Goal: Task Accomplishment & Management: Complete application form

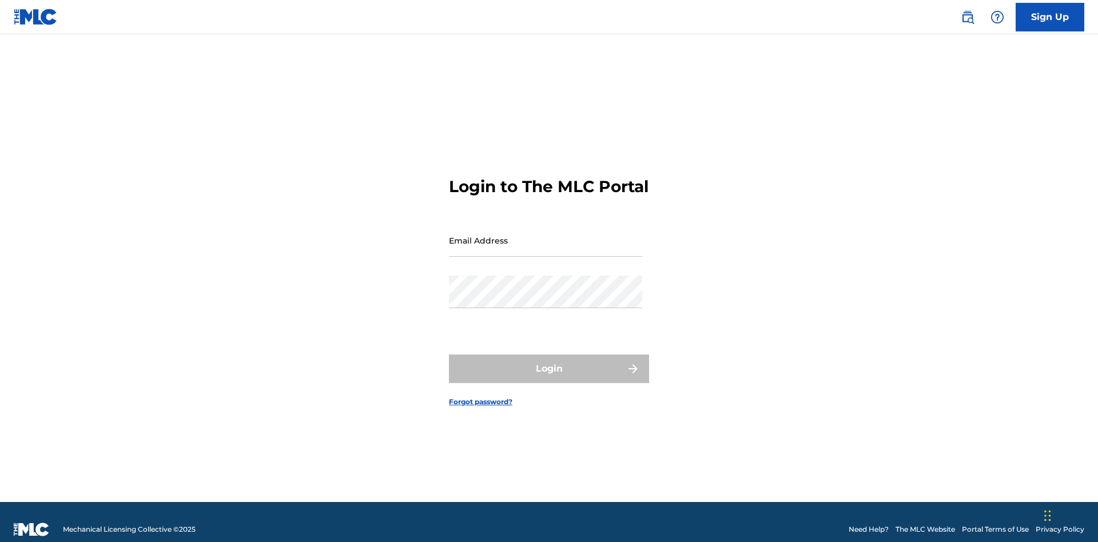
scroll to position [15, 0]
click at [546, 235] on input "Email Address" at bounding box center [545, 240] width 193 height 33
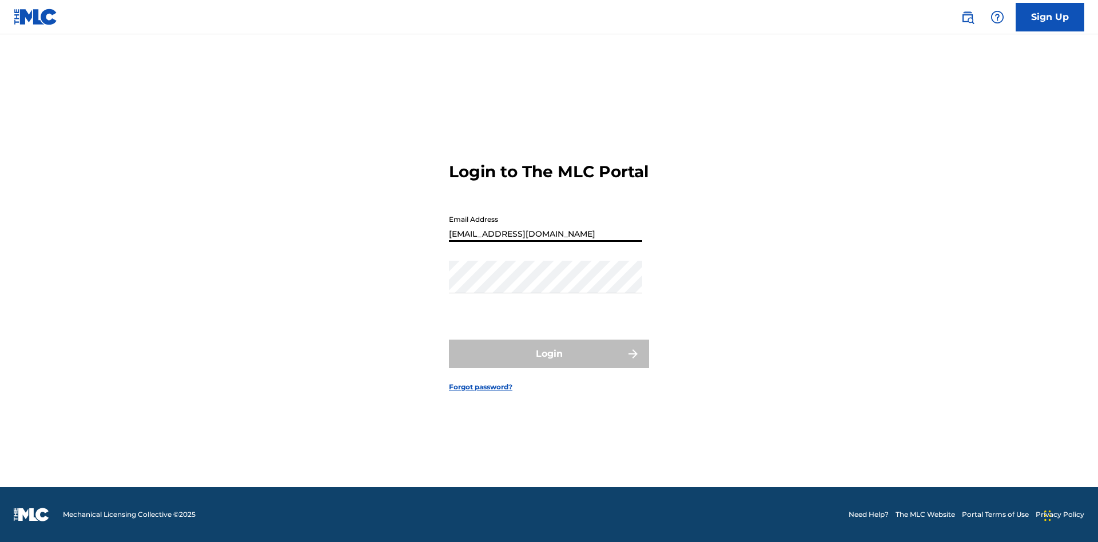
type input "[EMAIL_ADDRESS][DOMAIN_NAME]"
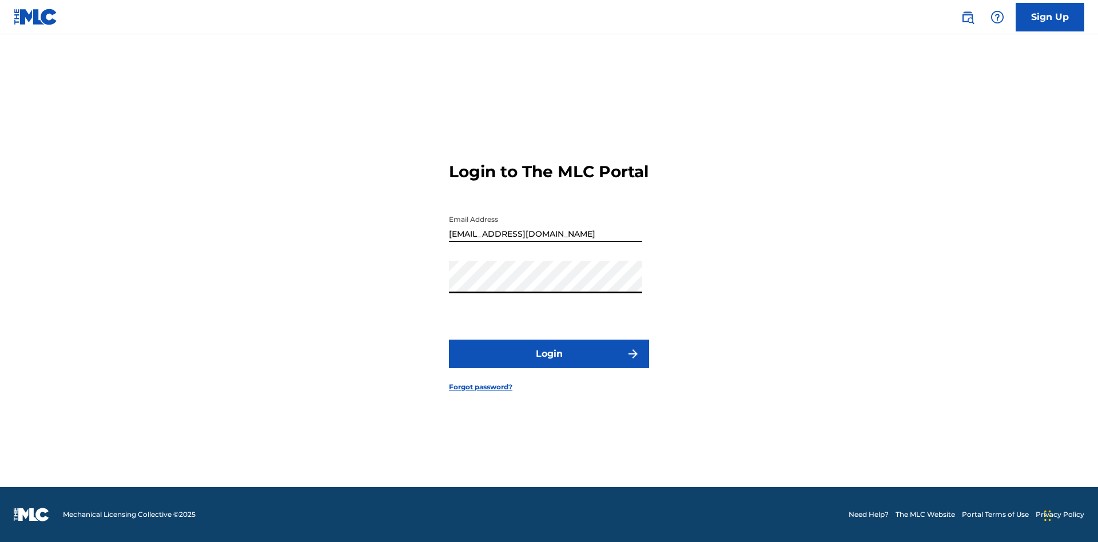
click at [549, 364] on button "Login" at bounding box center [549, 354] width 200 height 29
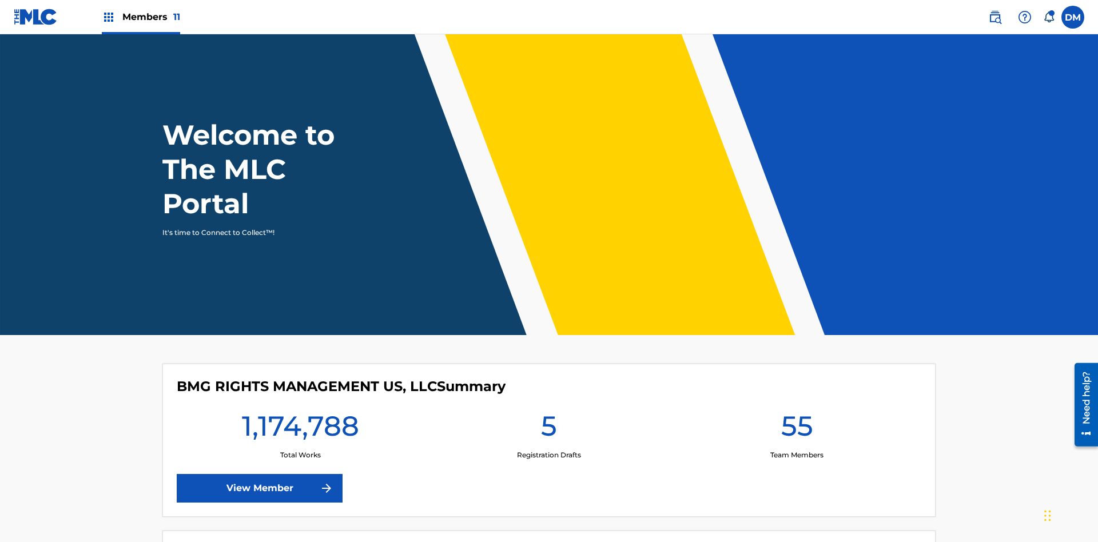
click at [141, 17] on span "Members 11" at bounding box center [151, 16] width 58 height 13
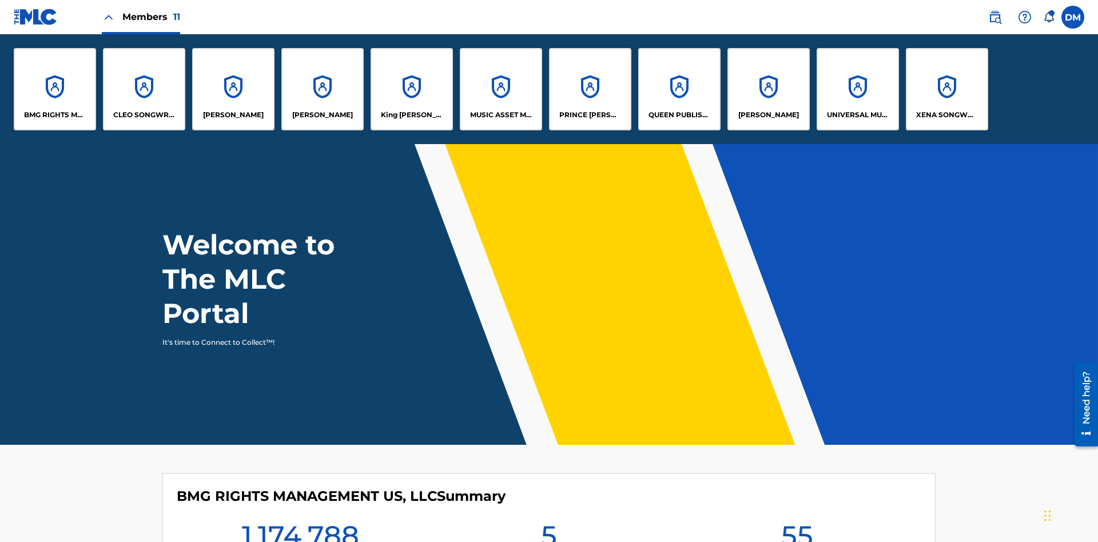
click at [858, 115] on p "UNIVERSAL MUSIC PUB GROUP" at bounding box center [858, 115] width 62 height 10
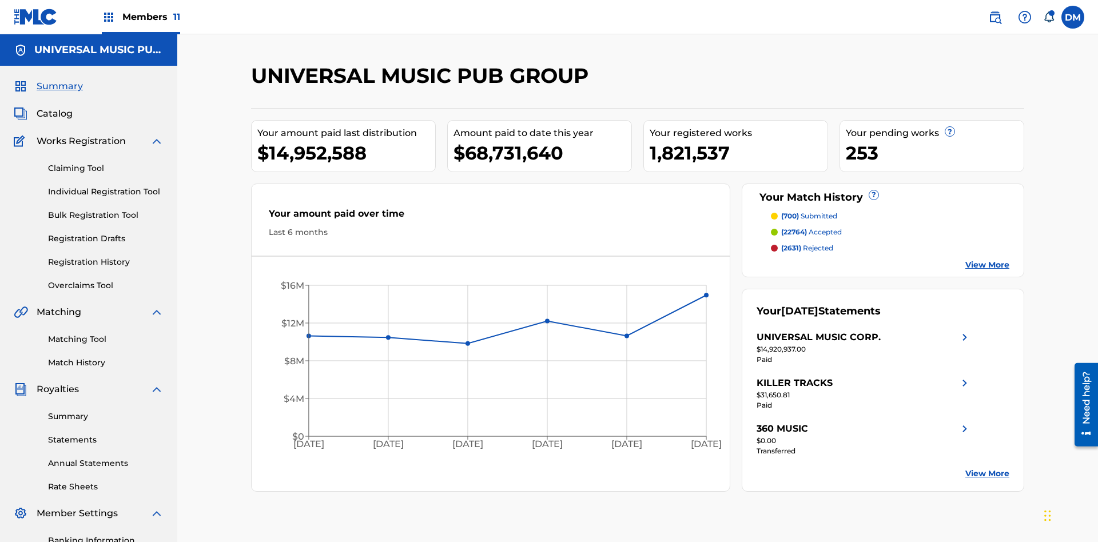
click at [106, 186] on link "Individual Registration Tool" at bounding box center [106, 192] width 116 height 12
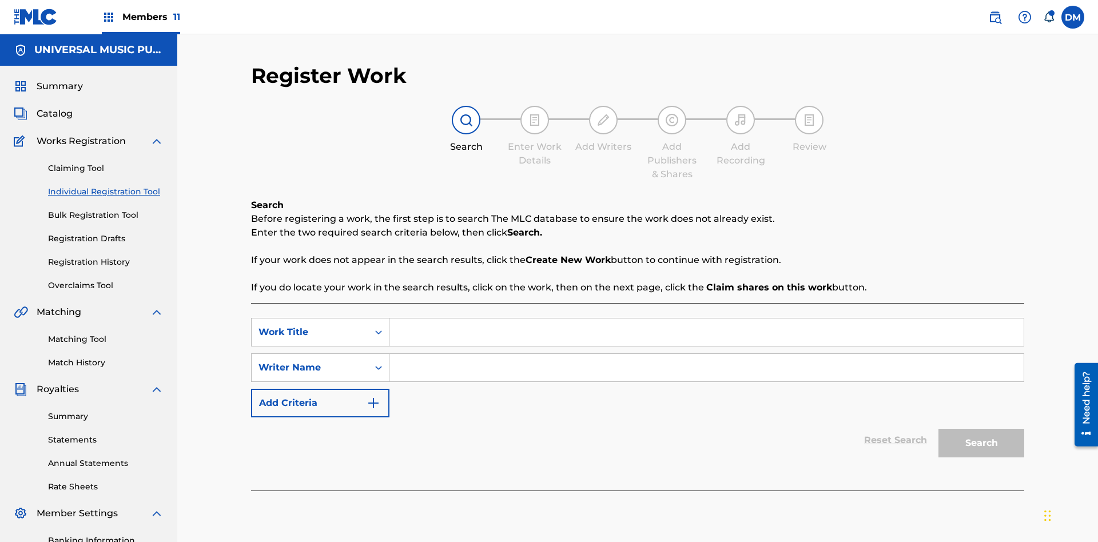
click at [707, 319] on input "Search Form" at bounding box center [707, 332] width 634 height 27
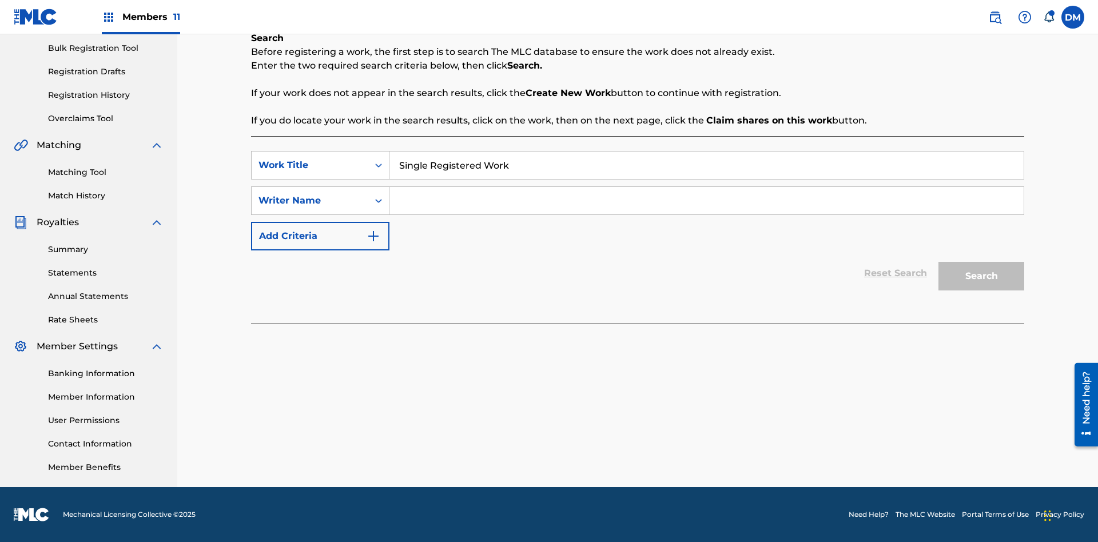
type input "Single Registered Work"
click at [707, 201] on input "Search Form" at bounding box center [707, 200] width 634 height 27
type input "QWERTYUIOP"
click at [982, 276] on button "Search" at bounding box center [982, 276] width 86 height 29
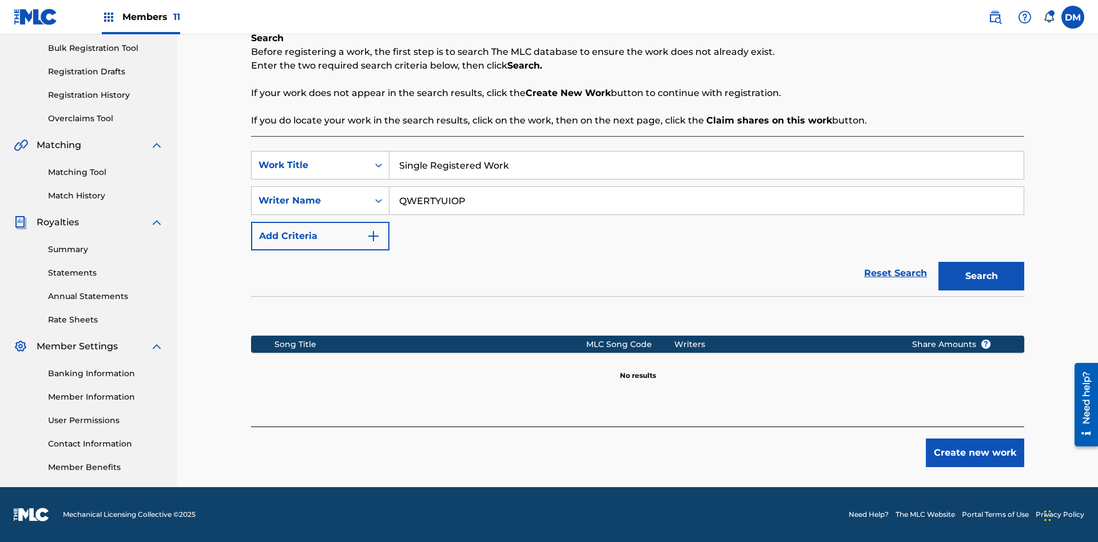
click at [975, 453] on button "Create new work" at bounding box center [975, 453] width 98 height 29
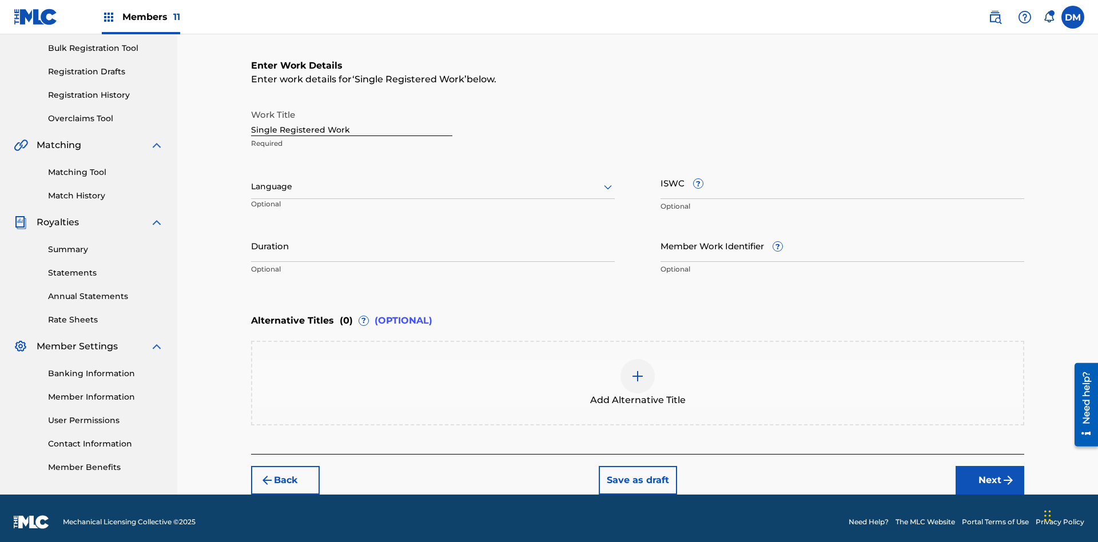
click at [637, 473] on button "Save as draft" at bounding box center [638, 480] width 78 height 29
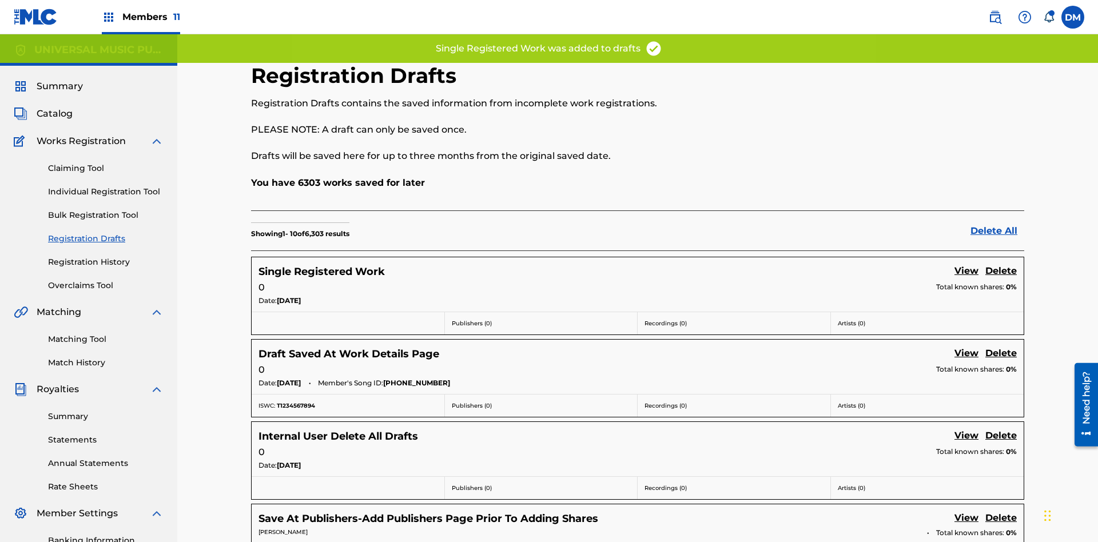
click at [1001, 264] on link "Delete" at bounding box center [1001, 271] width 31 height 15
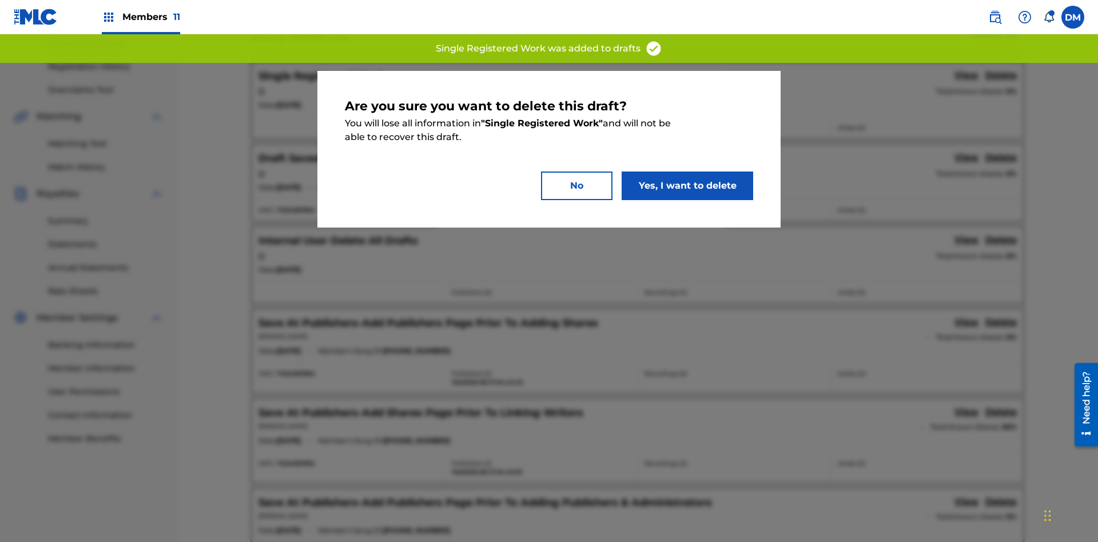
click at [688, 185] on button "Yes, I want to delete" at bounding box center [688, 186] width 132 height 29
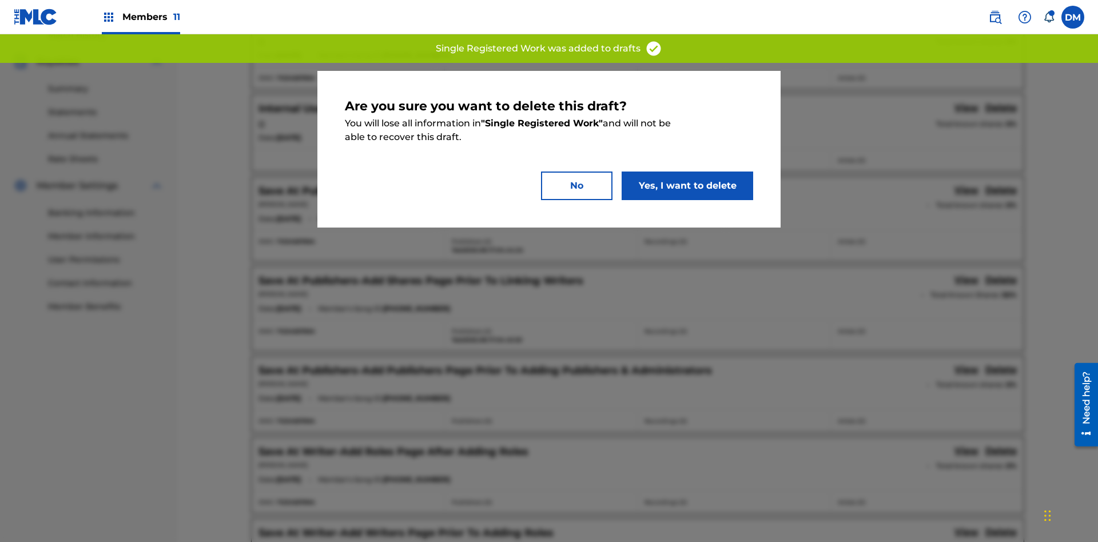
scroll to position [167, 0]
